Goal: Task Accomplishment & Management: Use online tool/utility

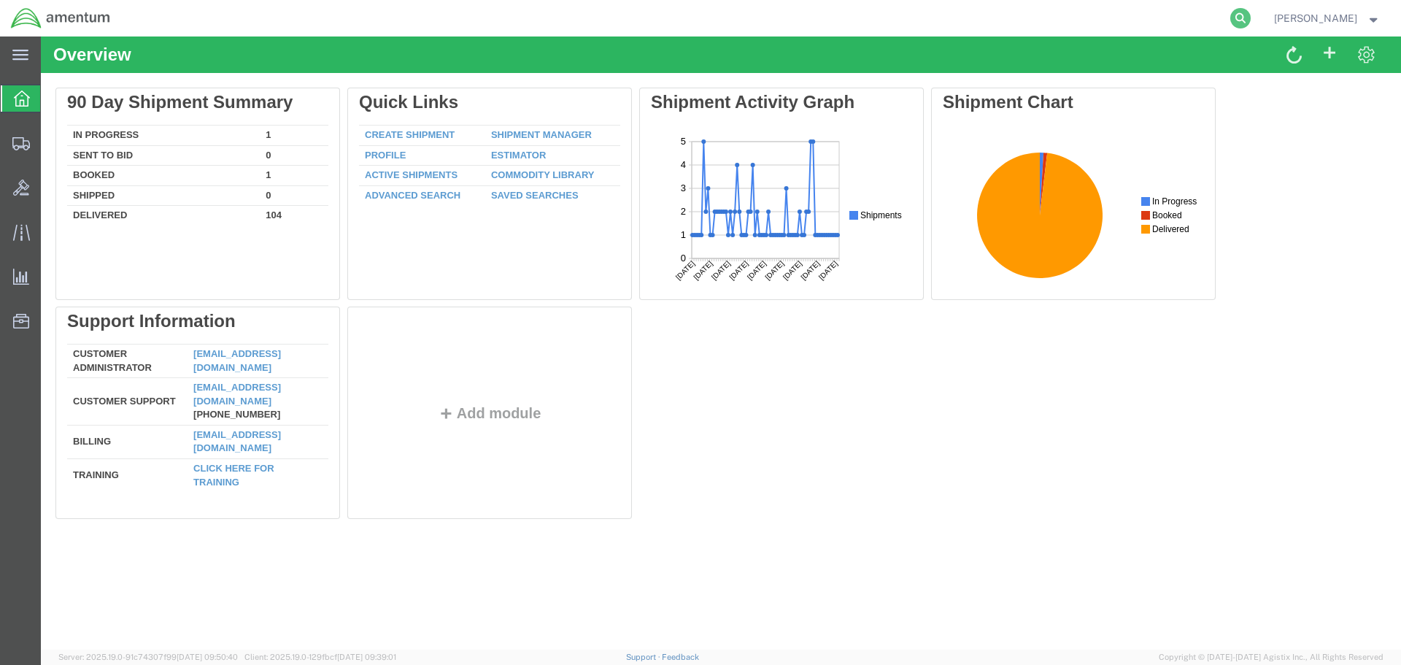
click at [1244, 18] on icon at bounding box center [1241, 18] width 20 height 20
click at [886, 26] on input "search" at bounding box center [1009, 18] width 444 height 35
paste input "SR02-25259-0278"
type input "SR02-25259-0278"
click at [1239, 17] on icon at bounding box center [1241, 18] width 20 height 20
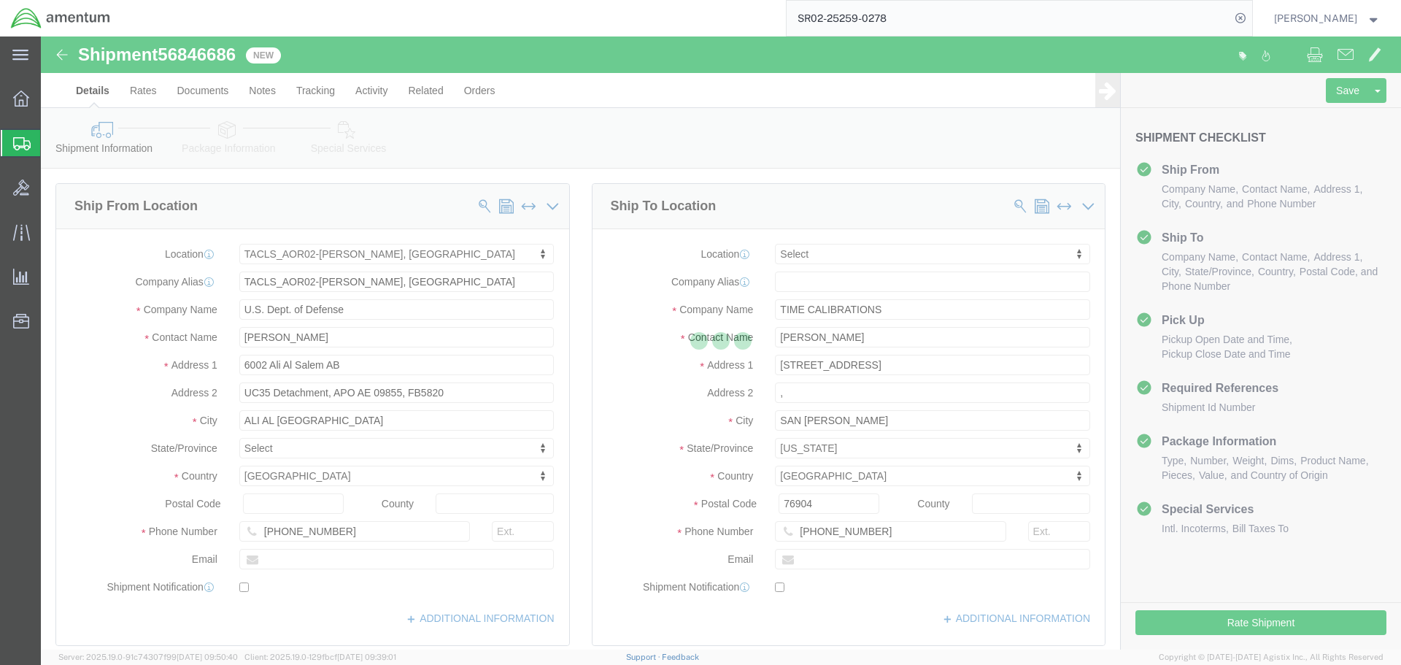
select select "42737"
select select
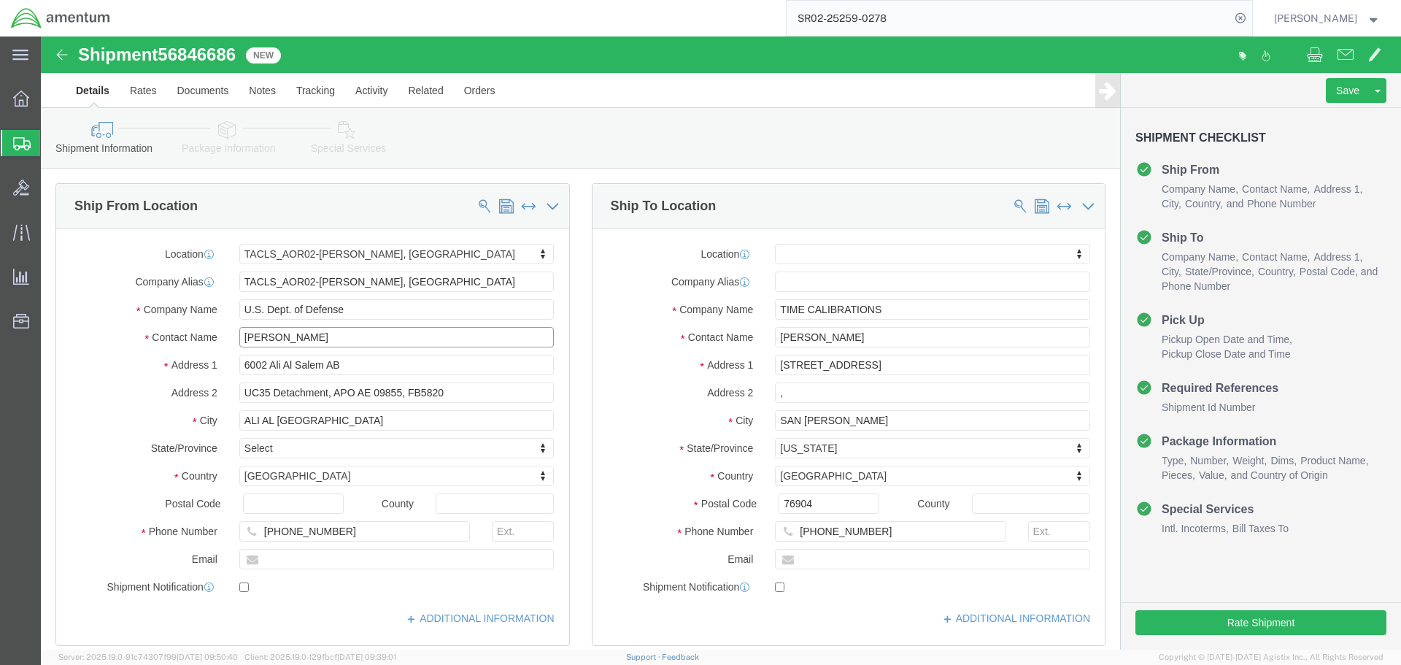
drag, startPoint x: 275, startPoint y: 295, endPoint x: 150, endPoint y: 290, distance: 124.9
click div "Contact Name [PERSON_NAME]"
type input "c"
type input "[PERSON_NAME]"
click button "Rate Shipment"
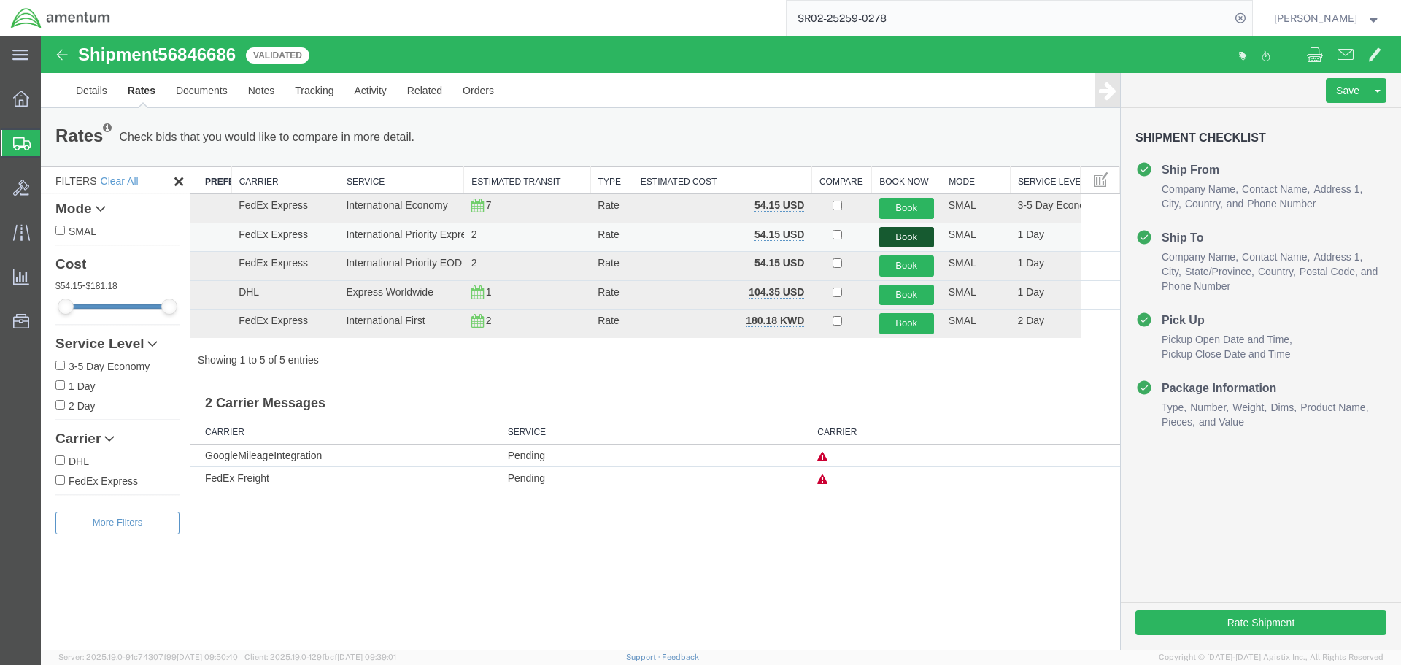
click at [912, 235] on button "Book" at bounding box center [906, 237] width 55 height 21
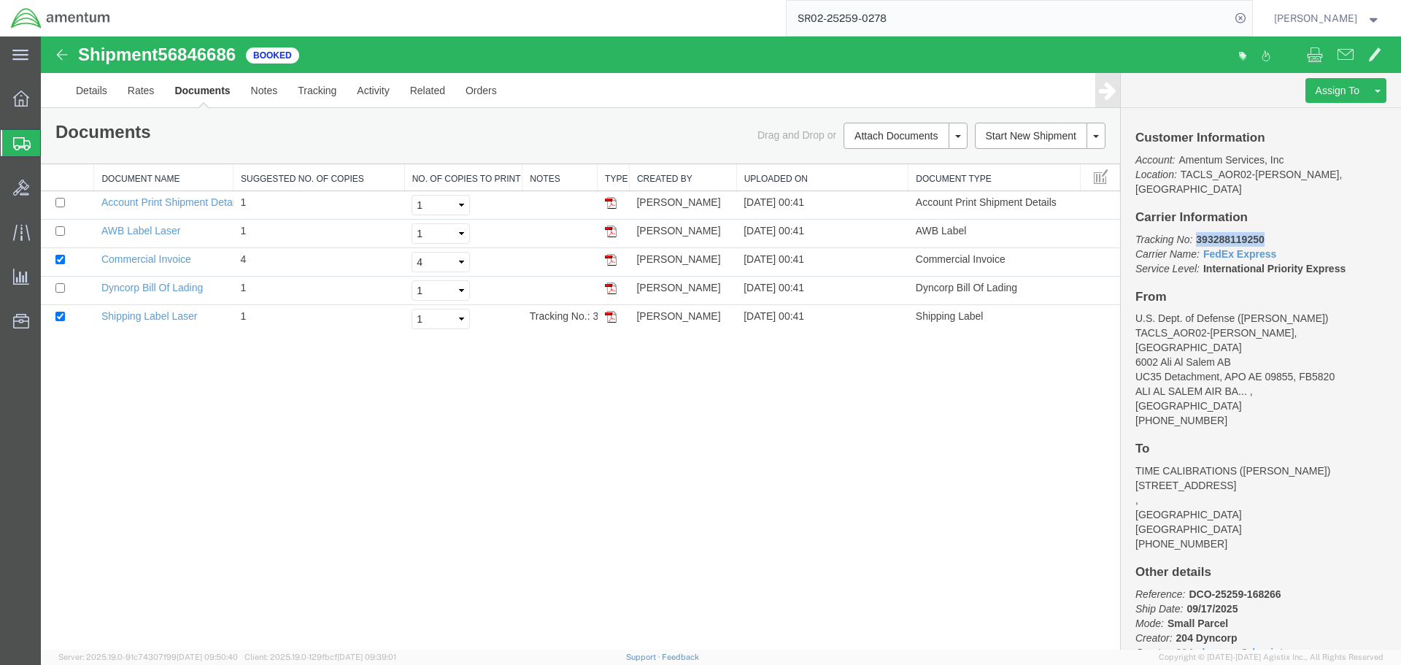
drag, startPoint x: 1278, startPoint y: 224, endPoint x: 1197, endPoint y: 230, distance: 81.2
click at [1197, 232] on p "Tracking No: 393288119250 Carrier Name: FedEx Express FedEx Express Service Lev…" at bounding box center [1261, 254] width 251 height 44
copy b "393288119250"
click at [609, 263] on img at bounding box center [611, 260] width 12 height 12
click at [611, 313] on img at bounding box center [611, 317] width 12 height 12
